Goal: Task Accomplishment & Management: Complete application form

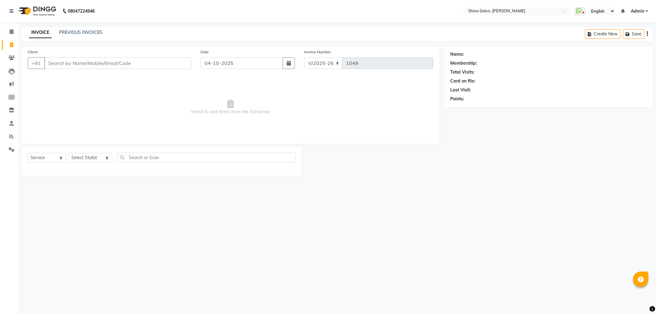
select select "5324"
select select "service"
click at [103, 63] on input "Client" at bounding box center [117, 63] width 147 height 12
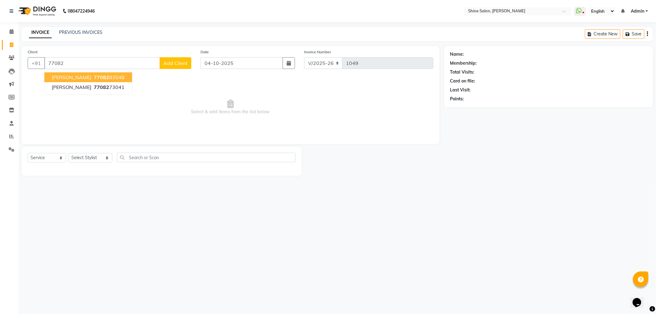
click at [80, 79] on span "[PERSON_NAME]" at bounding box center [72, 77] width 40 height 6
type input "7708283548"
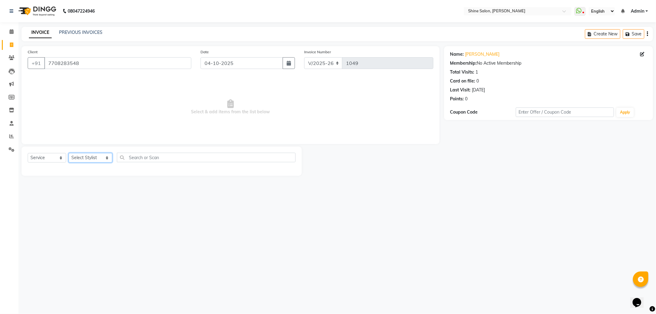
click at [88, 159] on select "Select Stylist LULLU [PERSON_NAME] [PERSON_NAME][HAIR AND BEAUTY]" at bounding box center [91, 158] width 44 height 10
select select "92598"
click at [69, 153] on select "Select Stylist LULLU [PERSON_NAME] [PERSON_NAME][HAIR AND BEAUTY]" at bounding box center [91, 158] width 44 height 10
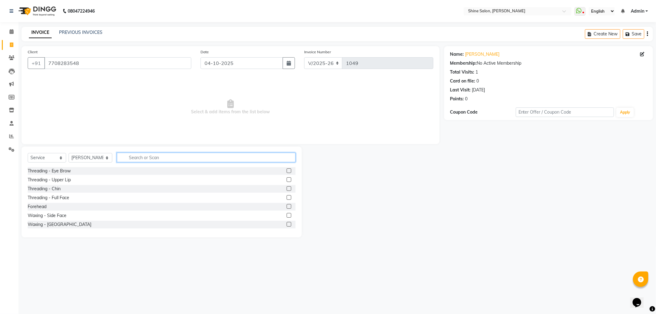
click at [133, 158] on input "text" at bounding box center [206, 157] width 178 height 10
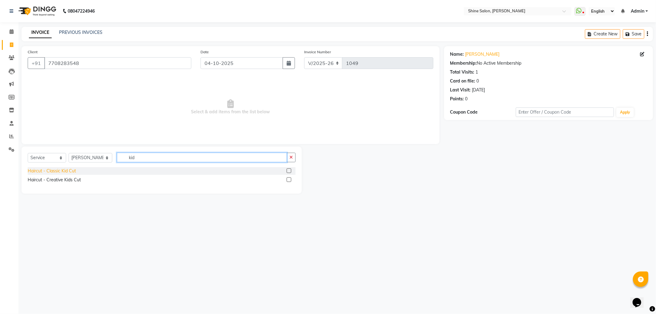
type input "kid"
click at [72, 170] on div "Haircut - Classic Kid Cut" at bounding box center [52, 171] width 48 height 6
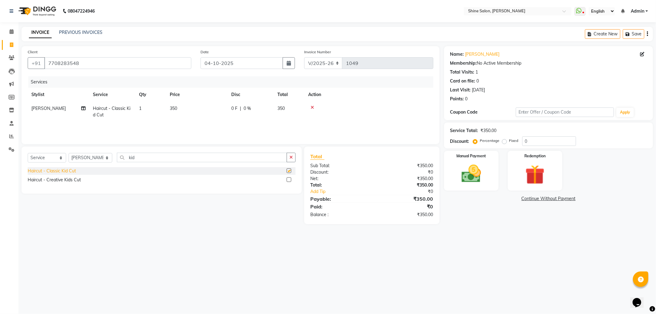
checkbox input "false"
click at [90, 31] on link "PREVIOUS INVOICES" at bounding box center [80, 33] width 43 height 6
click at [471, 174] on img at bounding box center [471, 173] width 33 height 23
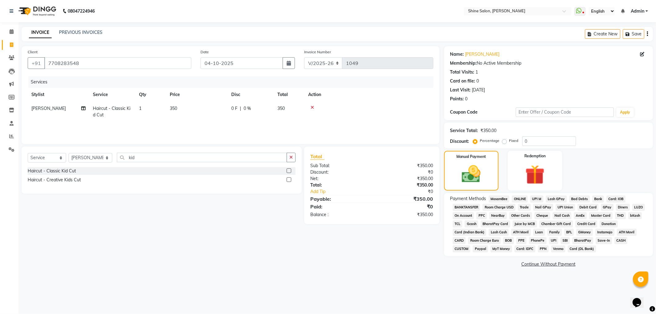
click at [607, 206] on span "GPay" at bounding box center [607, 207] width 13 height 7
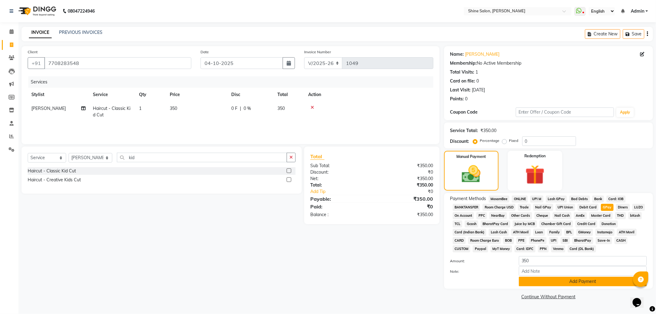
click at [577, 283] on button "Add Payment" at bounding box center [583, 281] width 128 height 10
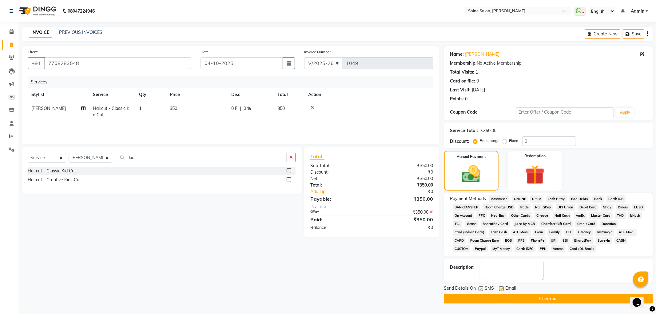
click at [561, 298] on button "Checkout" at bounding box center [548, 299] width 209 height 10
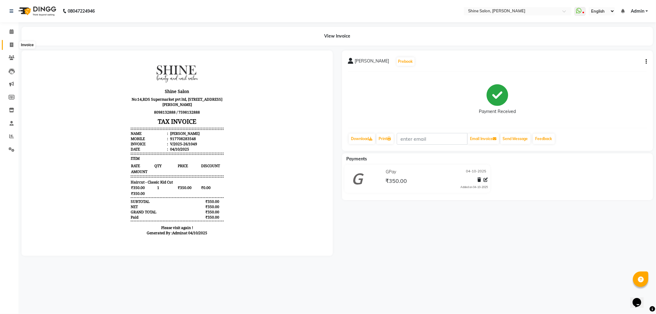
click at [12, 45] on icon at bounding box center [11, 44] width 3 height 5
select select "service"
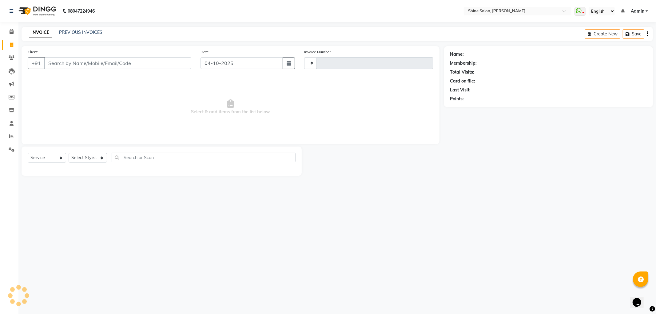
type input "1050"
select select "5324"
click at [106, 60] on input "Client" at bounding box center [117, 63] width 147 height 12
click at [93, 31] on link "PREVIOUS INVOICES" at bounding box center [80, 33] width 43 height 6
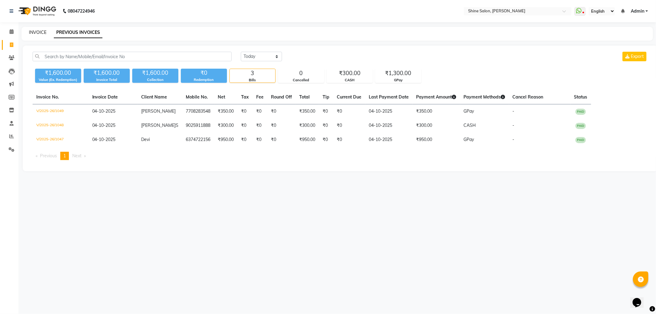
click at [43, 32] on link "INVOICE" at bounding box center [38, 33] width 18 height 6
select select "5324"
select select "service"
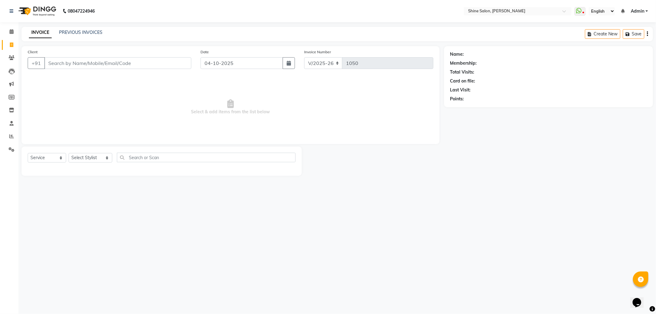
click at [60, 64] on input "Client" at bounding box center [117, 63] width 147 height 12
type input "9940369977"
click at [179, 63] on span "Add Client" at bounding box center [175, 63] width 24 height 6
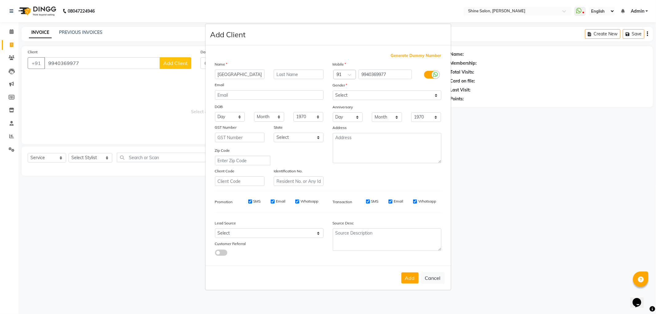
type input "Juvariya"
click at [352, 96] on select "Select Male Female Other Prefer Not To Say" at bounding box center [387, 95] width 109 height 10
select select "female"
click at [333, 91] on select "Select Male Female Other Prefer Not To Say" at bounding box center [387, 95] width 109 height 10
click at [406, 274] on button "Add" at bounding box center [409, 277] width 17 height 11
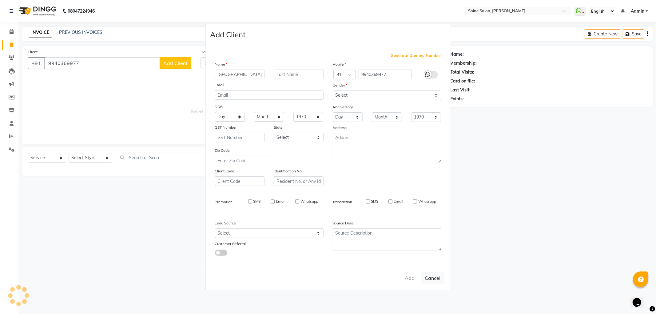
select select
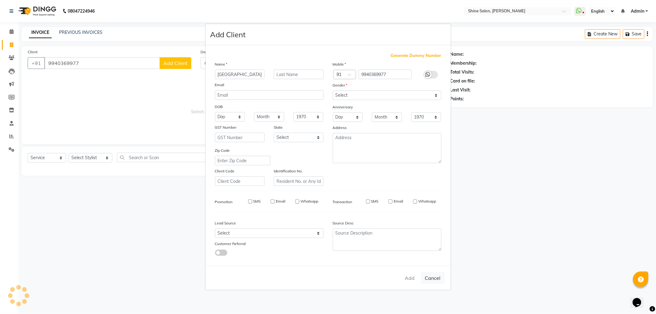
select select
checkbox input "false"
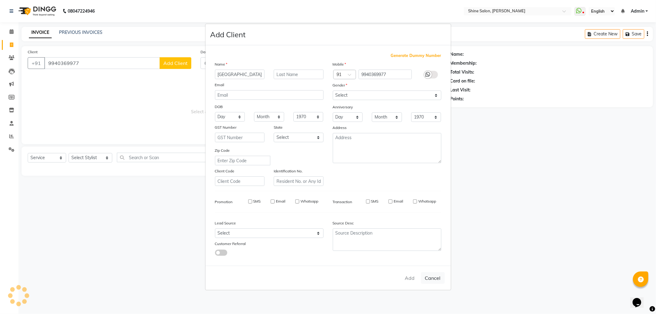
checkbox input "false"
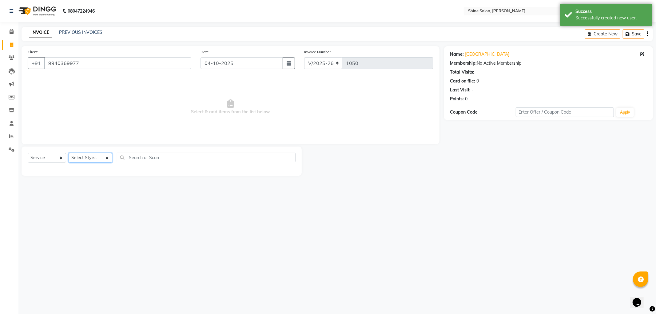
click at [92, 153] on select "Select Stylist LULLU KAMEI Priyanaka USHA[HAIR AND BEAUTY]" at bounding box center [91, 158] width 44 height 10
select select "35837"
click at [69, 153] on select "Select Stylist LULLU KAMEI Priyanaka USHA[HAIR AND BEAUTY]" at bounding box center [91, 158] width 44 height 10
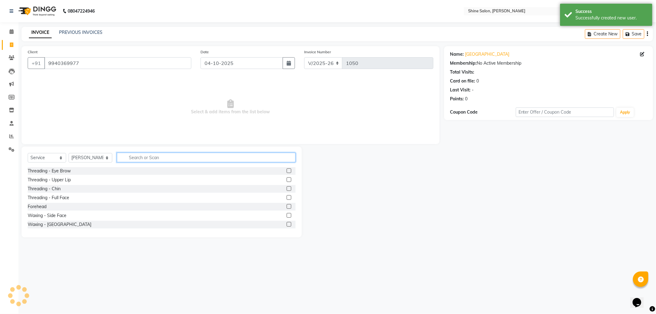
click at [145, 158] on input "text" at bounding box center [206, 157] width 178 height 10
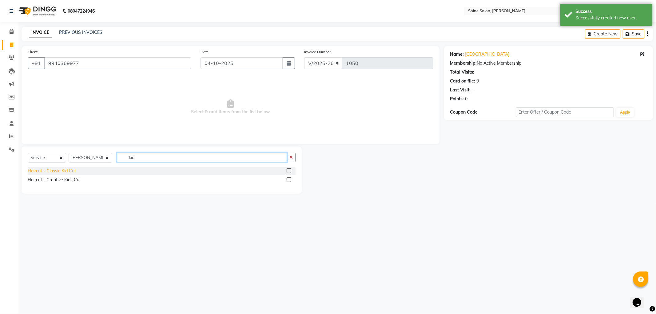
type input "kid"
click at [61, 169] on div "Haircut - Classic Kid Cut" at bounding box center [52, 171] width 48 height 6
checkbox input "false"
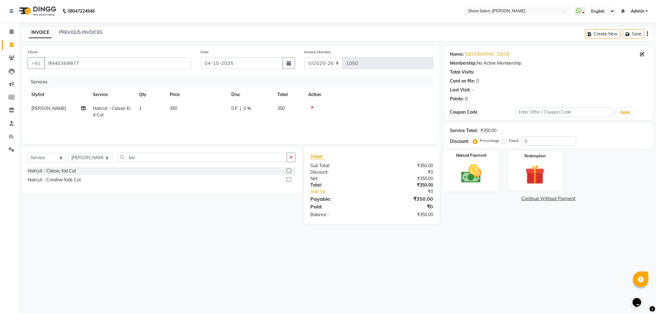
click at [477, 176] on img at bounding box center [471, 173] width 33 height 23
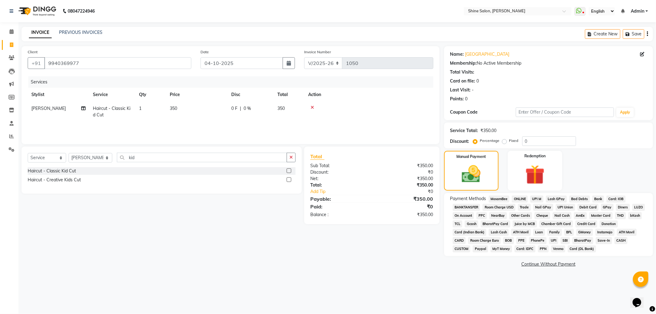
click at [620, 241] on span "CASH" at bounding box center [620, 240] width 13 height 7
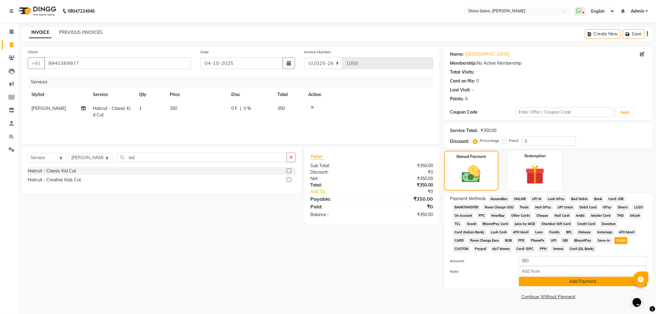
click at [578, 283] on button "Add Payment" at bounding box center [583, 281] width 128 height 10
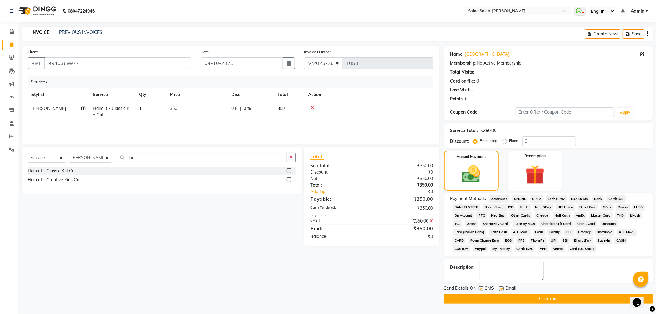
click at [544, 300] on button "Checkout" at bounding box center [548, 299] width 209 height 10
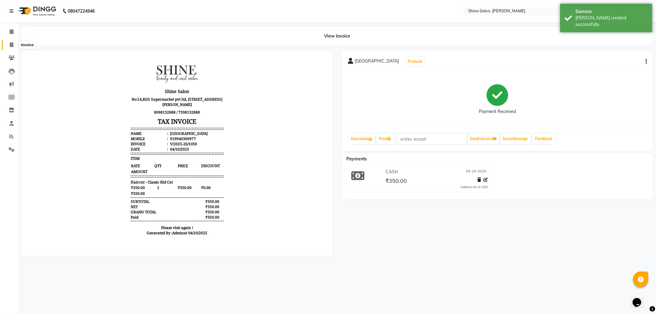
click at [10, 44] on icon at bounding box center [11, 44] width 3 height 5
select select "service"
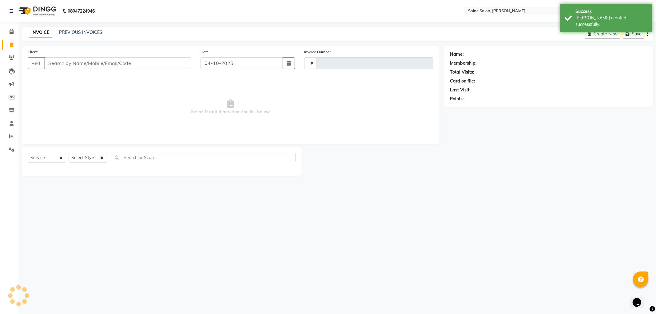
type input "1051"
select select "5324"
click at [69, 33] on link "PREVIOUS INVOICES" at bounding box center [80, 33] width 43 height 6
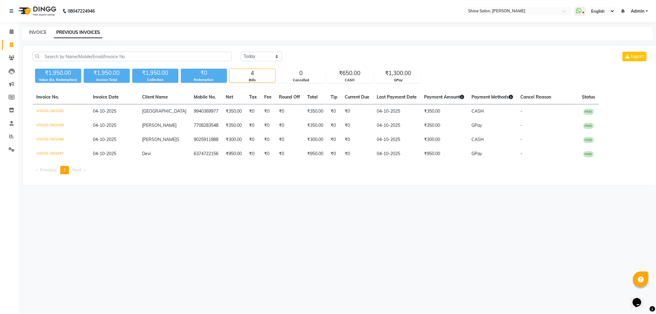
click at [39, 33] on link "INVOICE" at bounding box center [38, 33] width 18 height 6
select select "service"
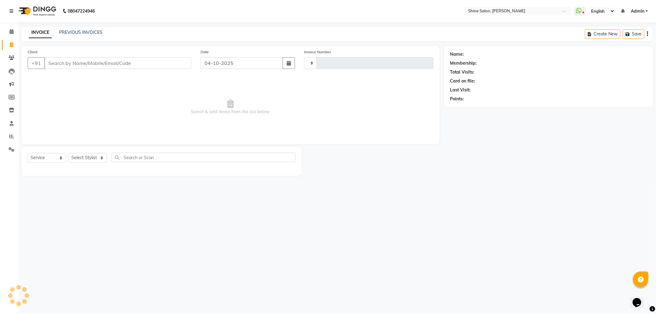
type input "1051"
select select "5324"
click at [76, 61] on input "Client" at bounding box center [117, 63] width 147 height 12
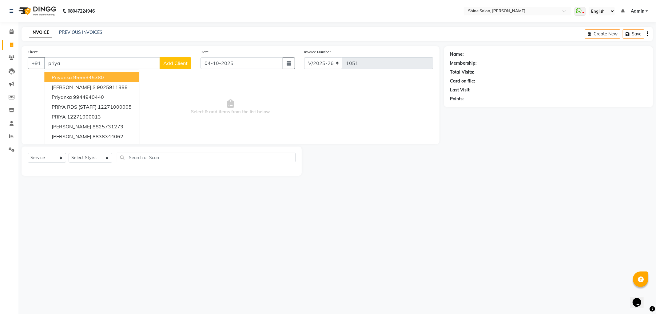
click at [113, 59] on input "priya" at bounding box center [102, 63] width 116 height 12
click at [95, 62] on input "pri" at bounding box center [102, 63] width 116 height 12
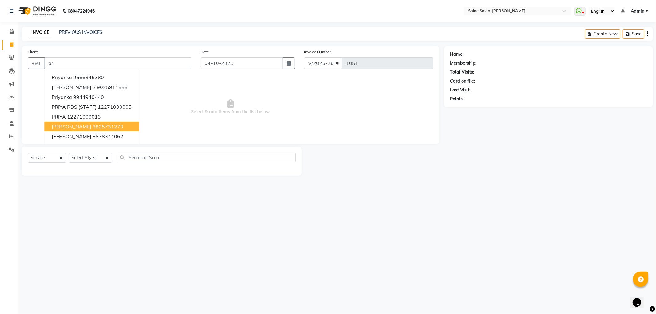
type input "p"
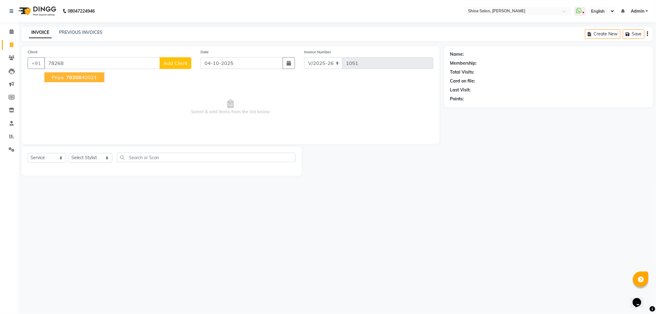
click at [78, 79] on span "78268" at bounding box center [73, 77] width 15 height 6
type input "7826840021"
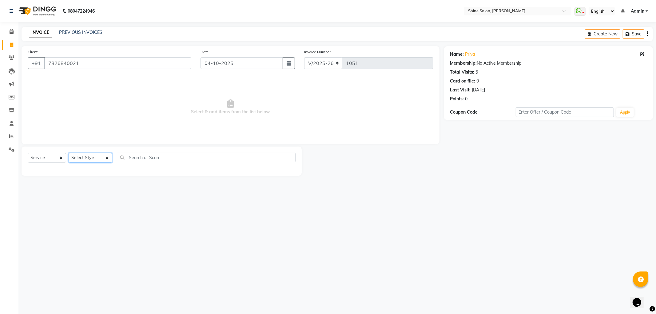
click at [82, 154] on select "Select Stylist LULLU KAMEI Priyanaka USHA[HAIR AND BEAUTY]" at bounding box center [91, 158] width 44 height 10
select select "35837"
click at [69, 153] on select "Select Stylist LULLU KAMEI Priyanaka USHA[HAIR AND BEAUTY]" at bounding box center [91, 158] width 44 height 10
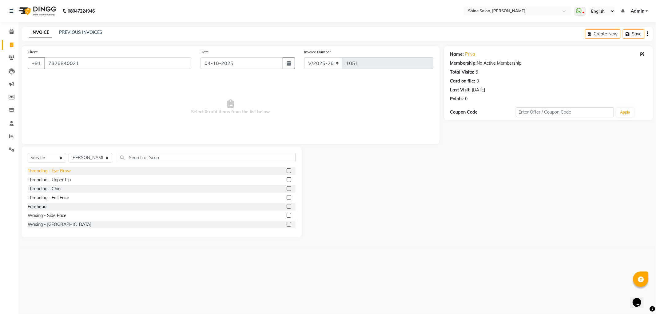
click at [57, 171] on div "Threading - Eye Brow" at bounding box center [49, 171] width 43 height 6
checkbox input "false"
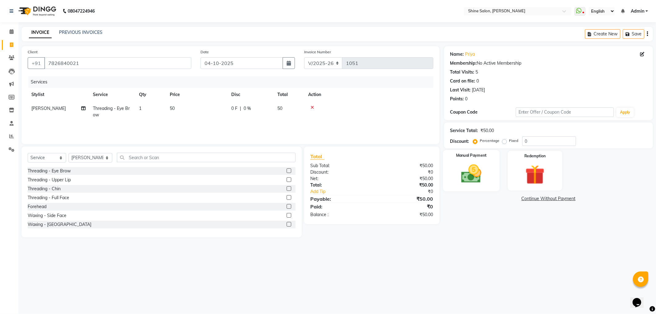
click at [470, 171] on img at bounding box center [471, 173] width 33 height 23
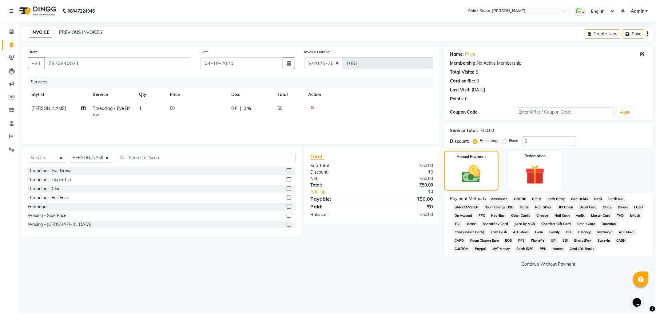
click at [609, 207] on span "GPay" at bounding box center [607, 207] width 13 height 7
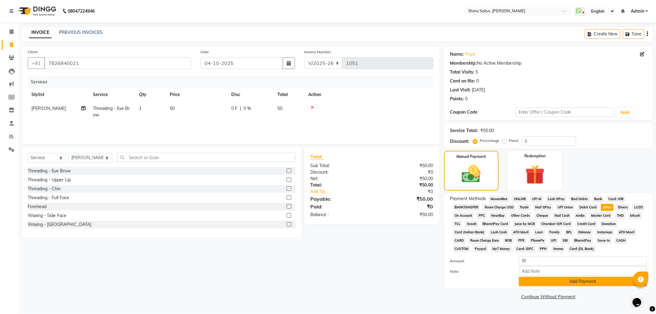
click at [586, 282] on button "Add Payment" at bounding box center [583, 281] width 128 height 10
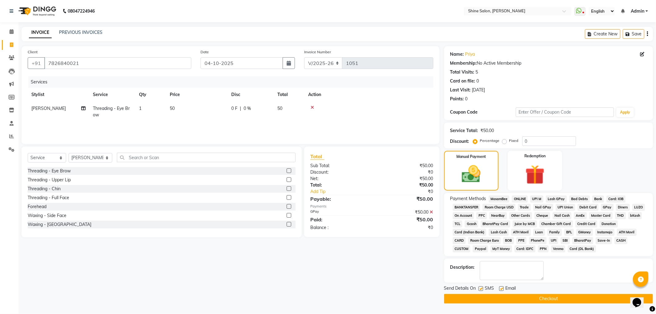
click at [561, 295] on button "Checkout" at bounding box center [548, 299] width 209 height 10
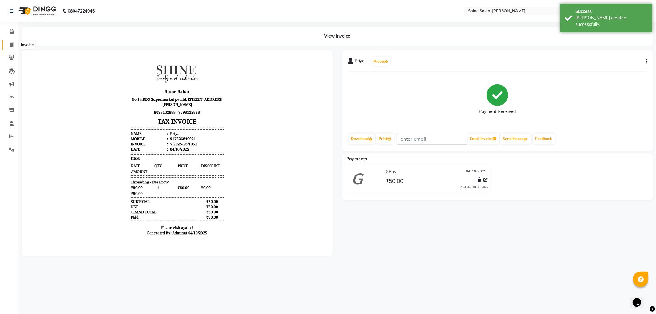
click at [10, 43] on icon at bounding box center [11, 44] width 3 height 5
select select "service"
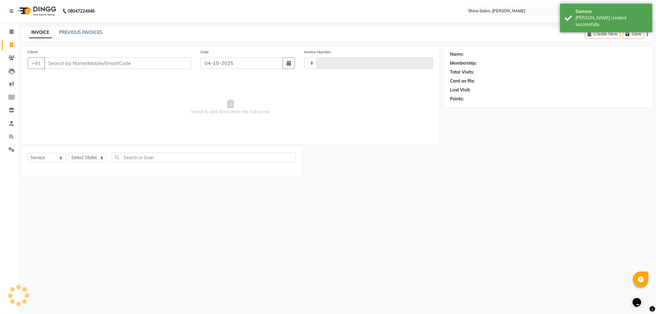
type input "1052"
select select "5324"
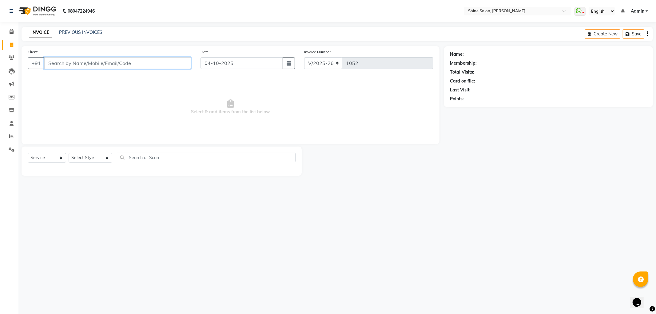
click at [93, 63] on input "Client" at bounding box center [117, 63] width 147 height 12
click at [93, 33] on link "PREVIOUS INVOICES" at bounding box center [80, 33] width 43 height 6
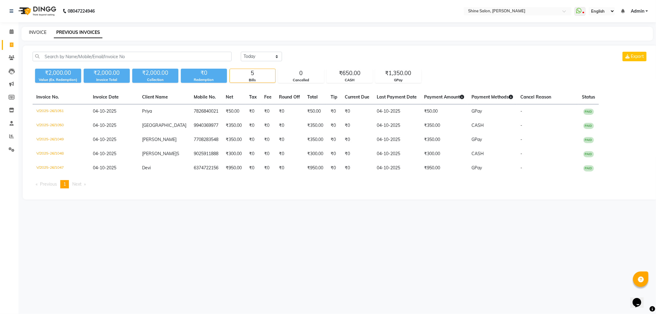
click at [36, 30] on link "INVOICE" at bounding box center [38, 33] width 18 height 6
select select "service"
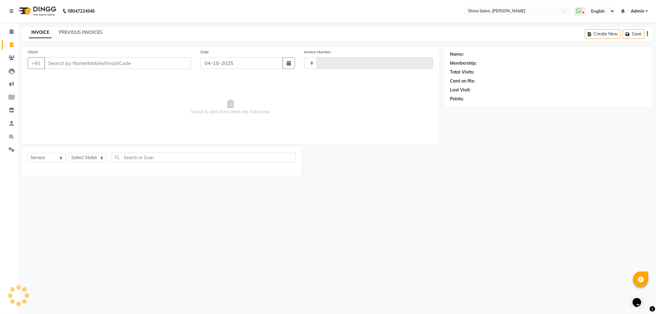
type input "1052"
select select "5324"
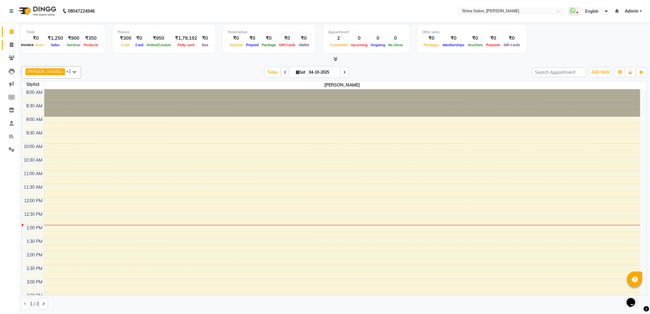
click at [11, 45] on icon at bounding box center [11, 44] width 3 height 5
select select "service"
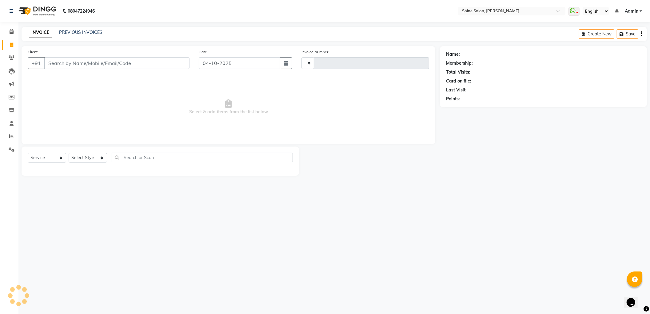
type input "1049"
select select "5324"
click at [165, 63] on input "Client" at bounding box center [117, 63] width 147 height 12
